Goal: Find specific page/section: Find specific page/section

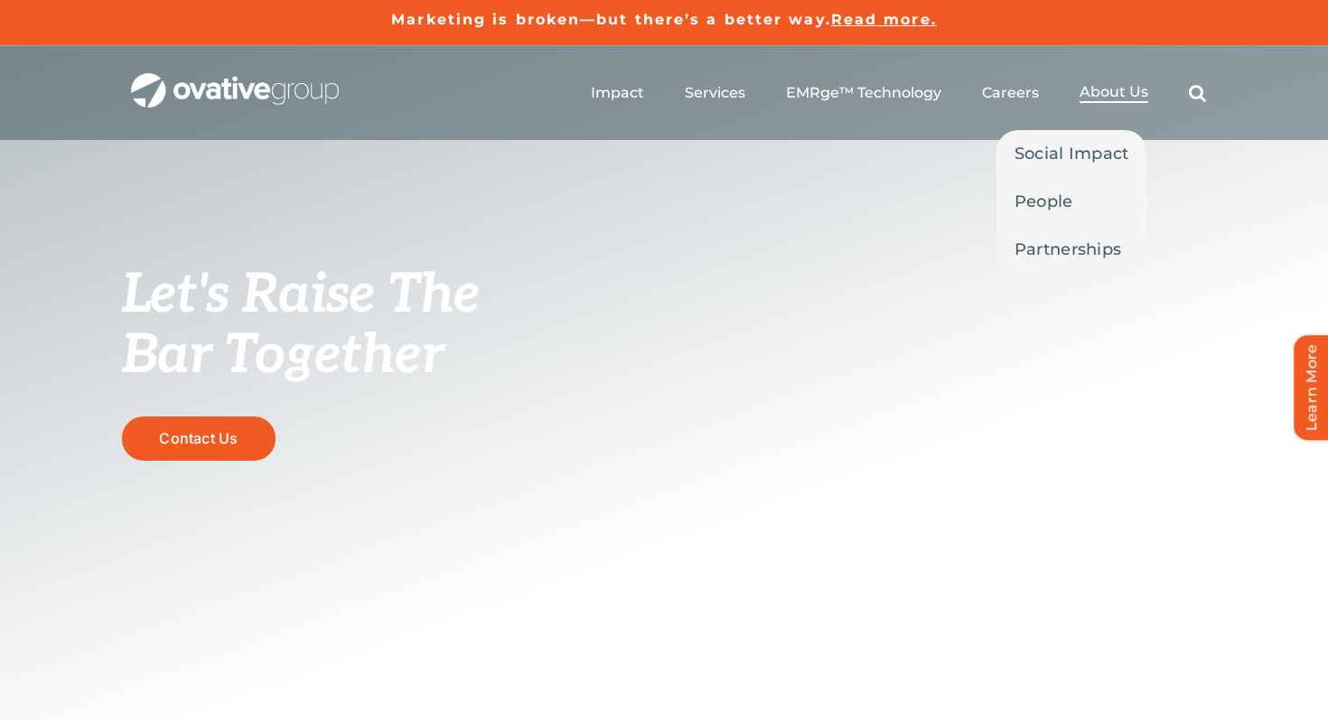
click at [1118, 92] on span "About Us" at bounding box center [1114, 92] width 69 height 18
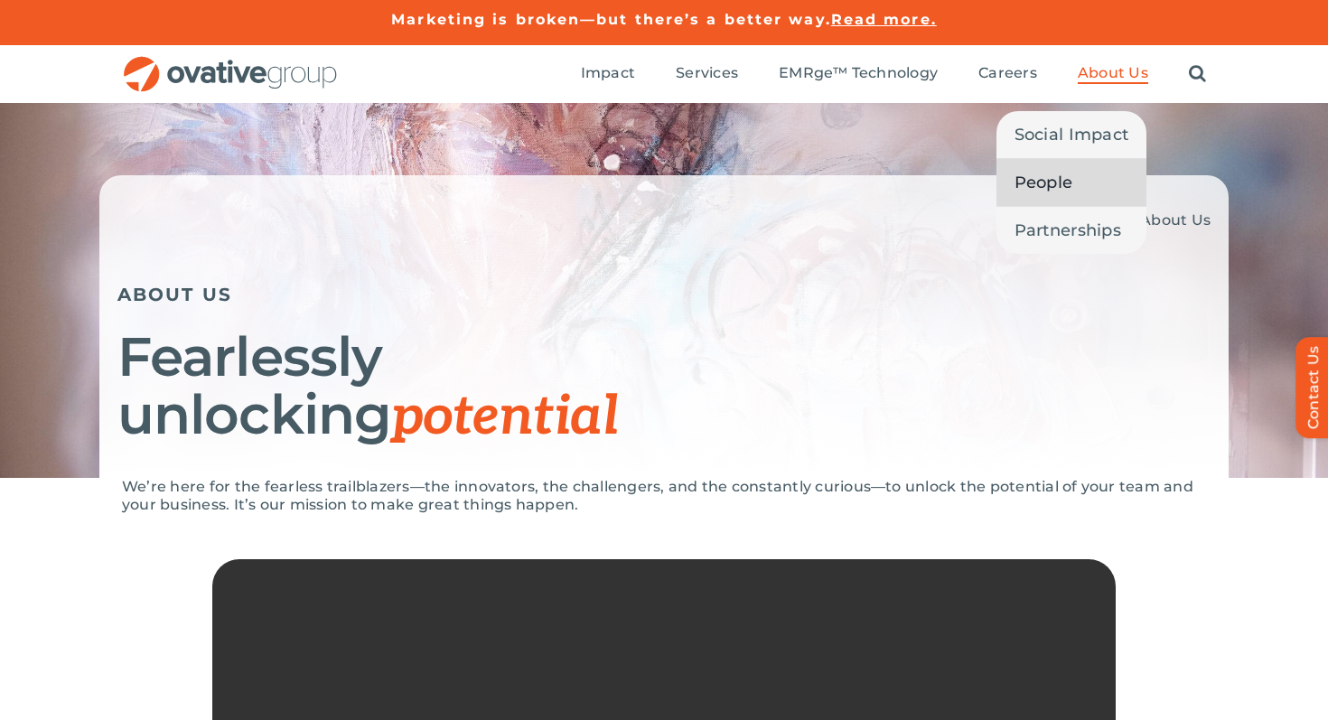
click at [1036, 183] on span "People" at bounding box center [1044, 182] width 59 height 25
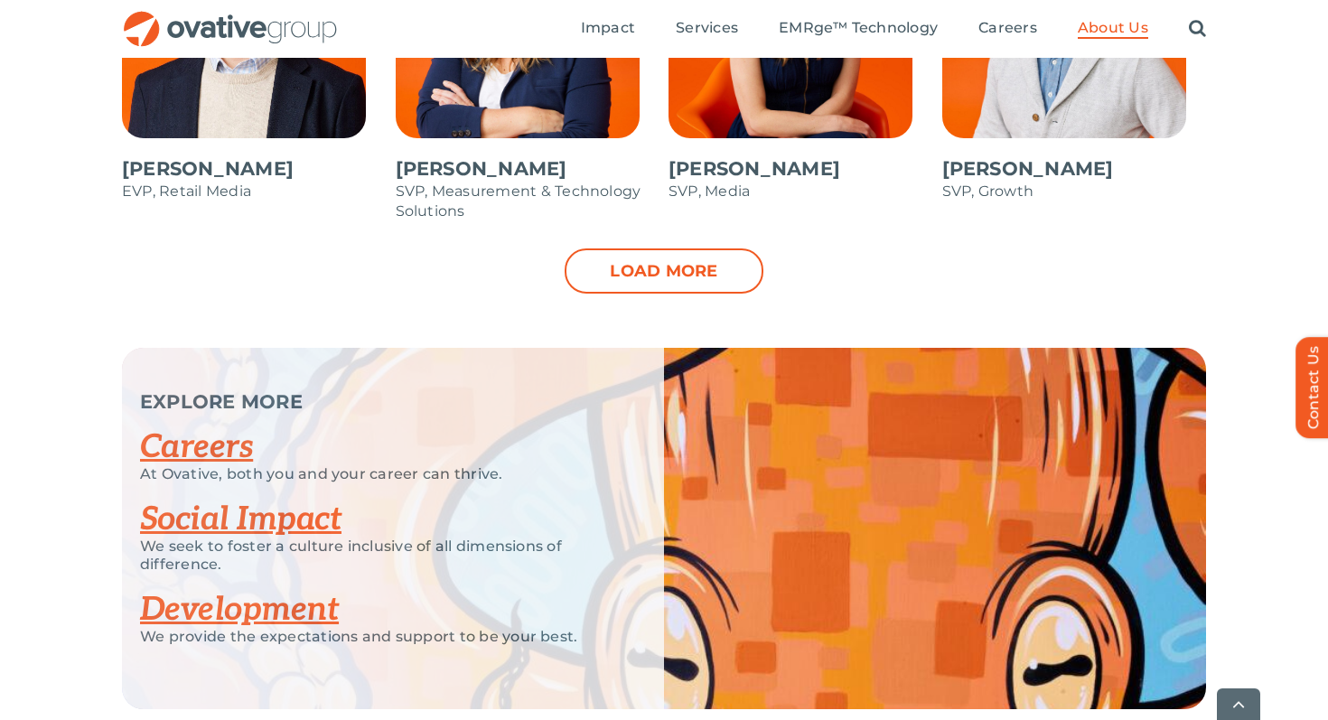
scroll to position [2113, 0]
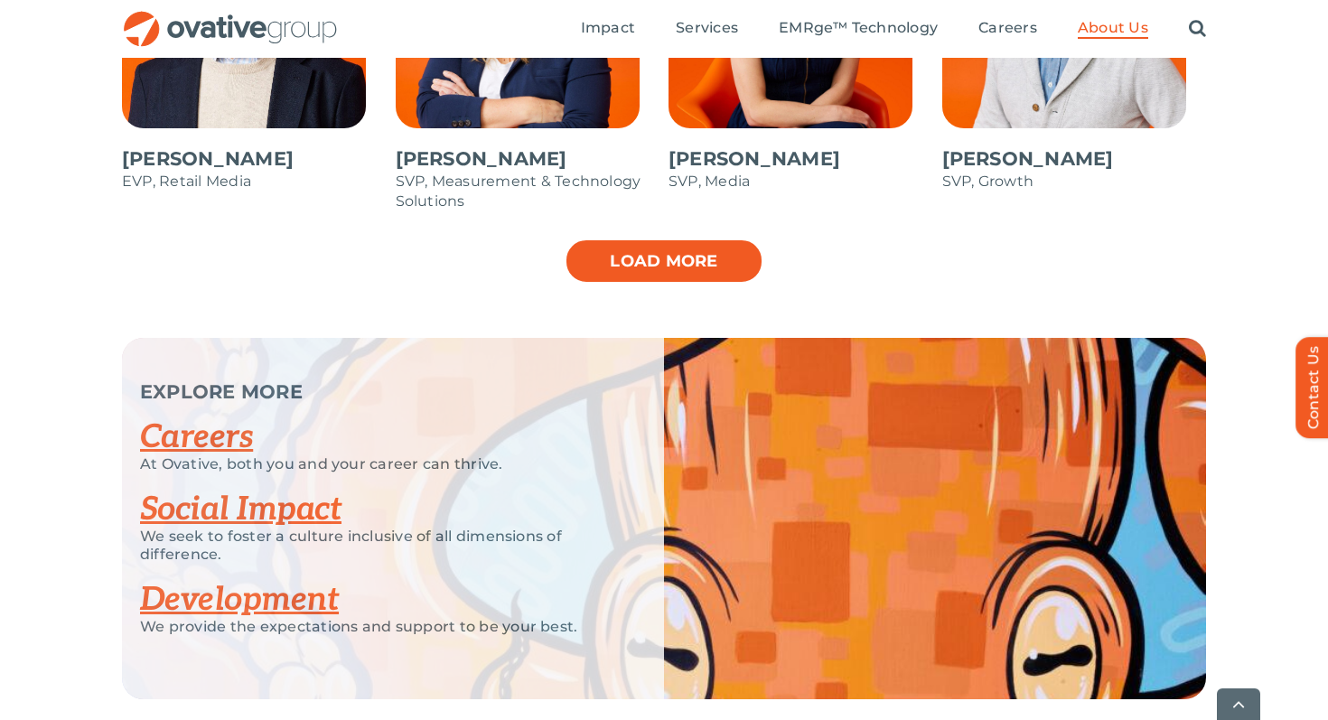
click at [654, 258] on link "Load more" at bounding box center [664, 261] width 199 height 45
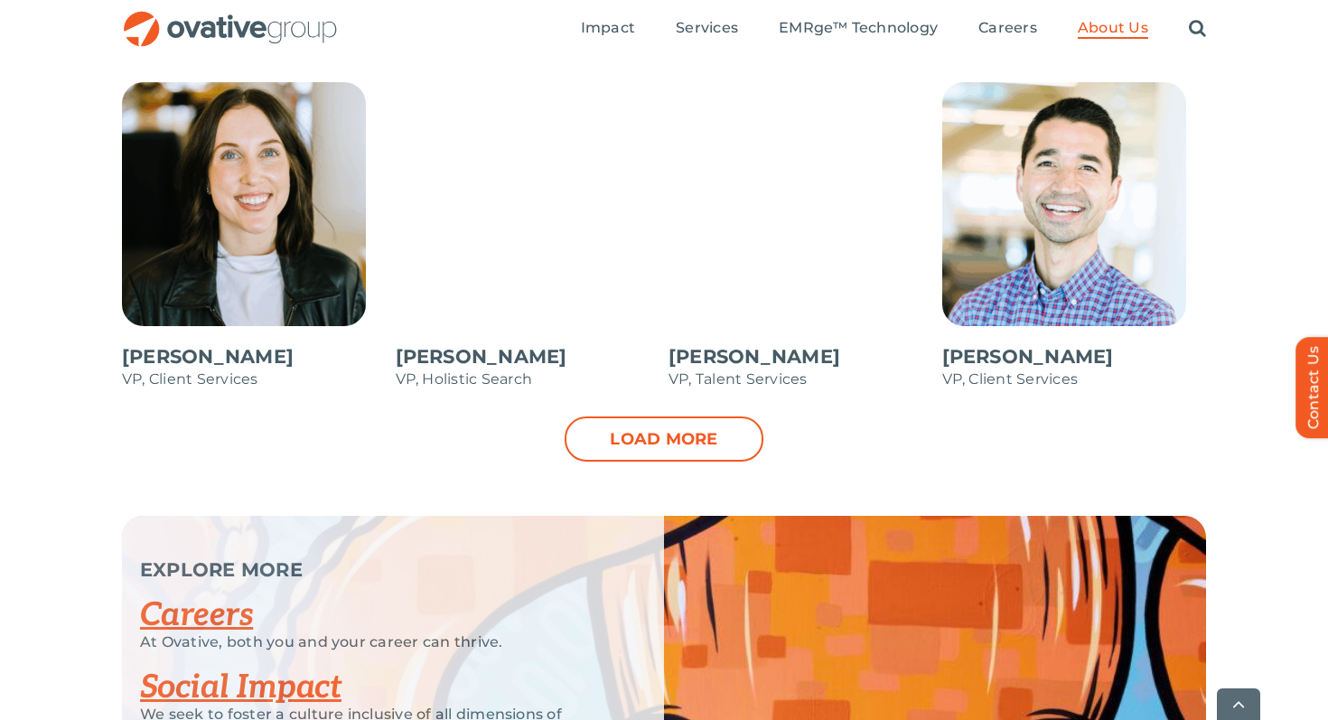
scroll to position [2681, 0]
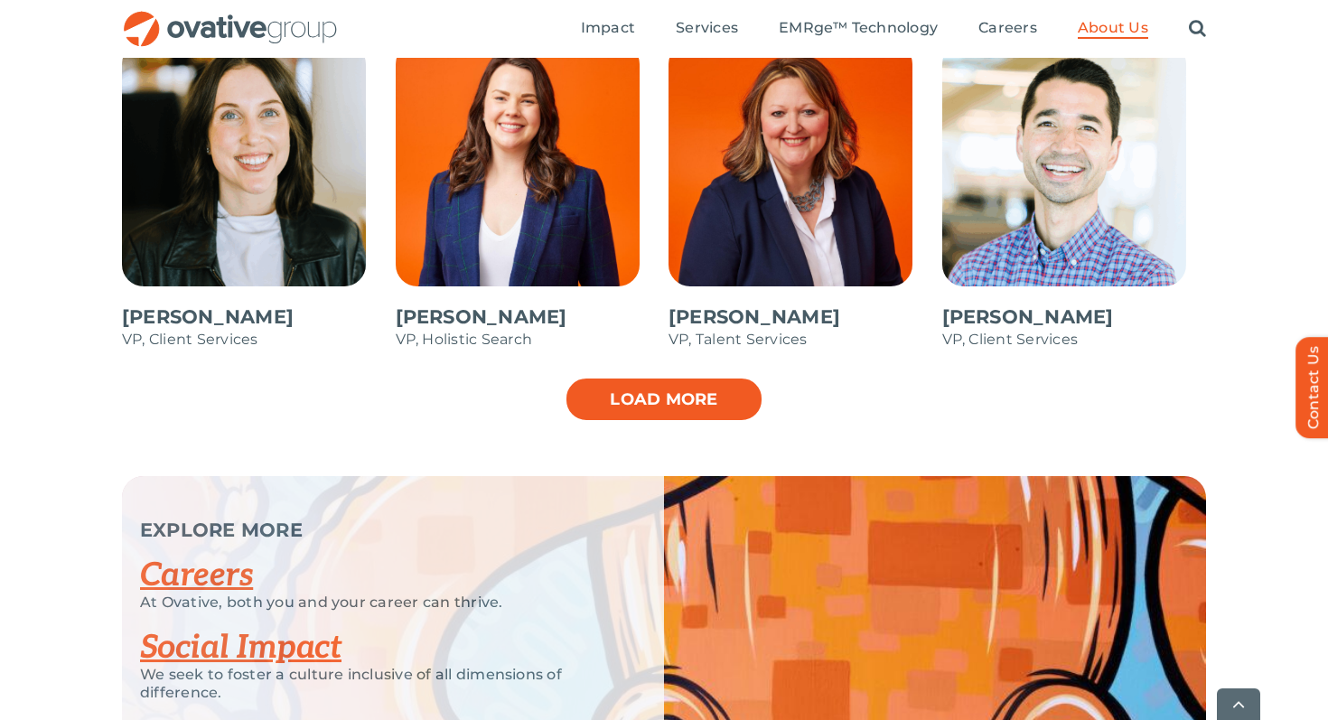
click at [709, 403] on link "Load more" at bounding box center [664, 399] width 199 height 45
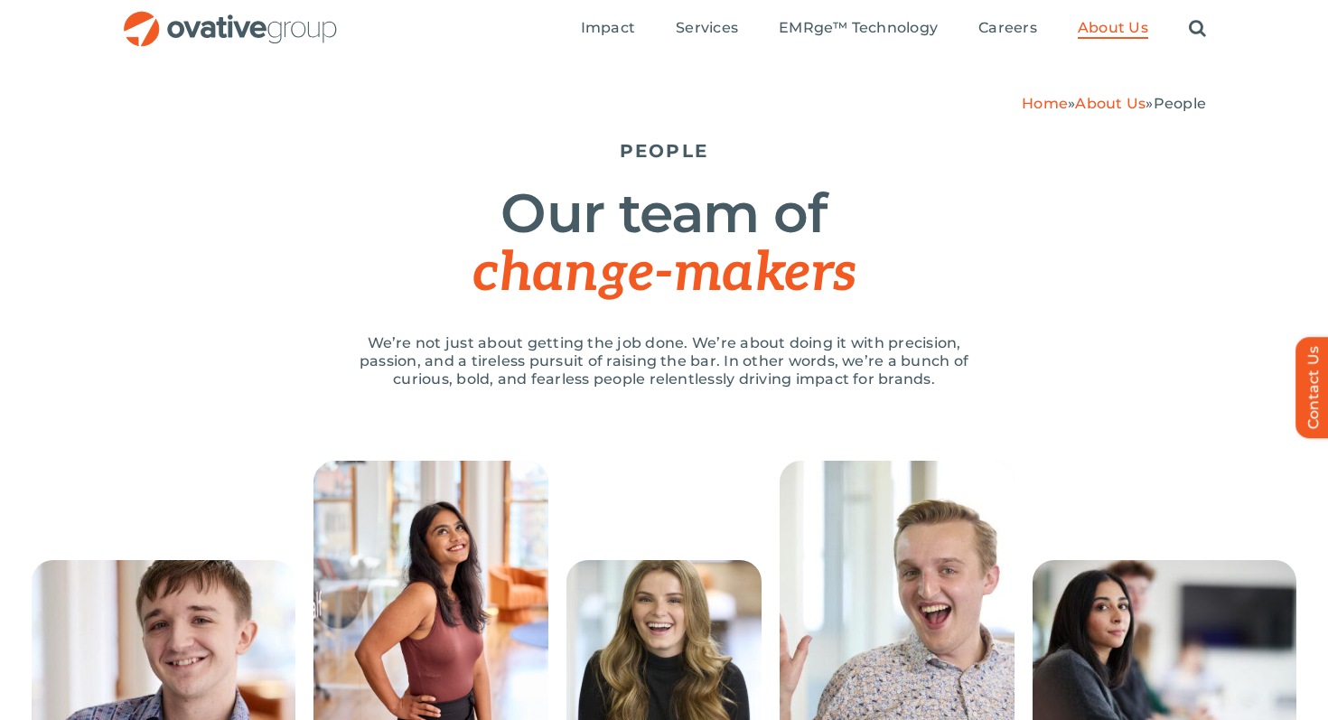
scroll to position [0, 0]
